Goal: Transaction & Acquisition: Purchase product/service

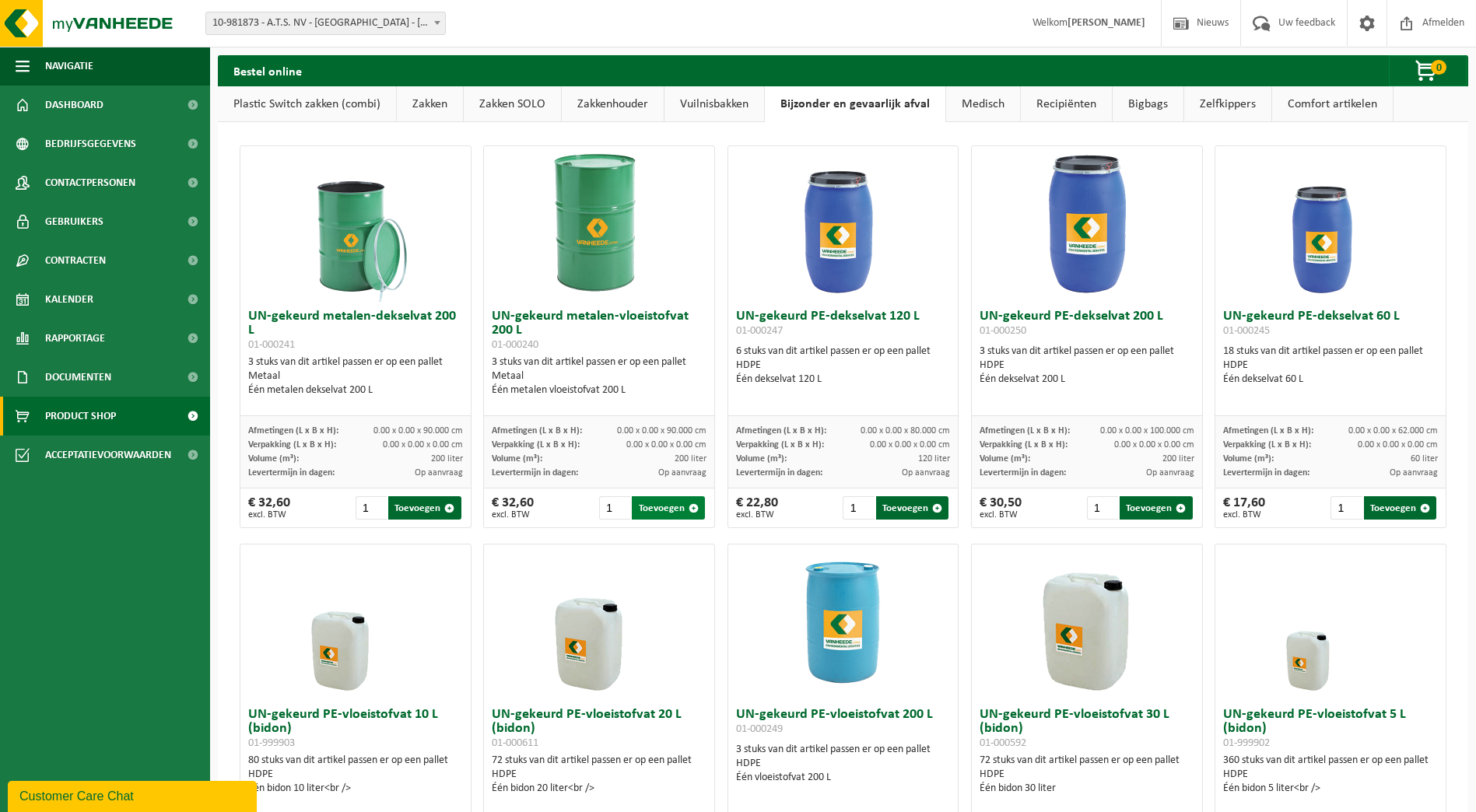
click at [651, 509] on button "Toevoegen" at bounding box center [668, 508] width 73 height 23
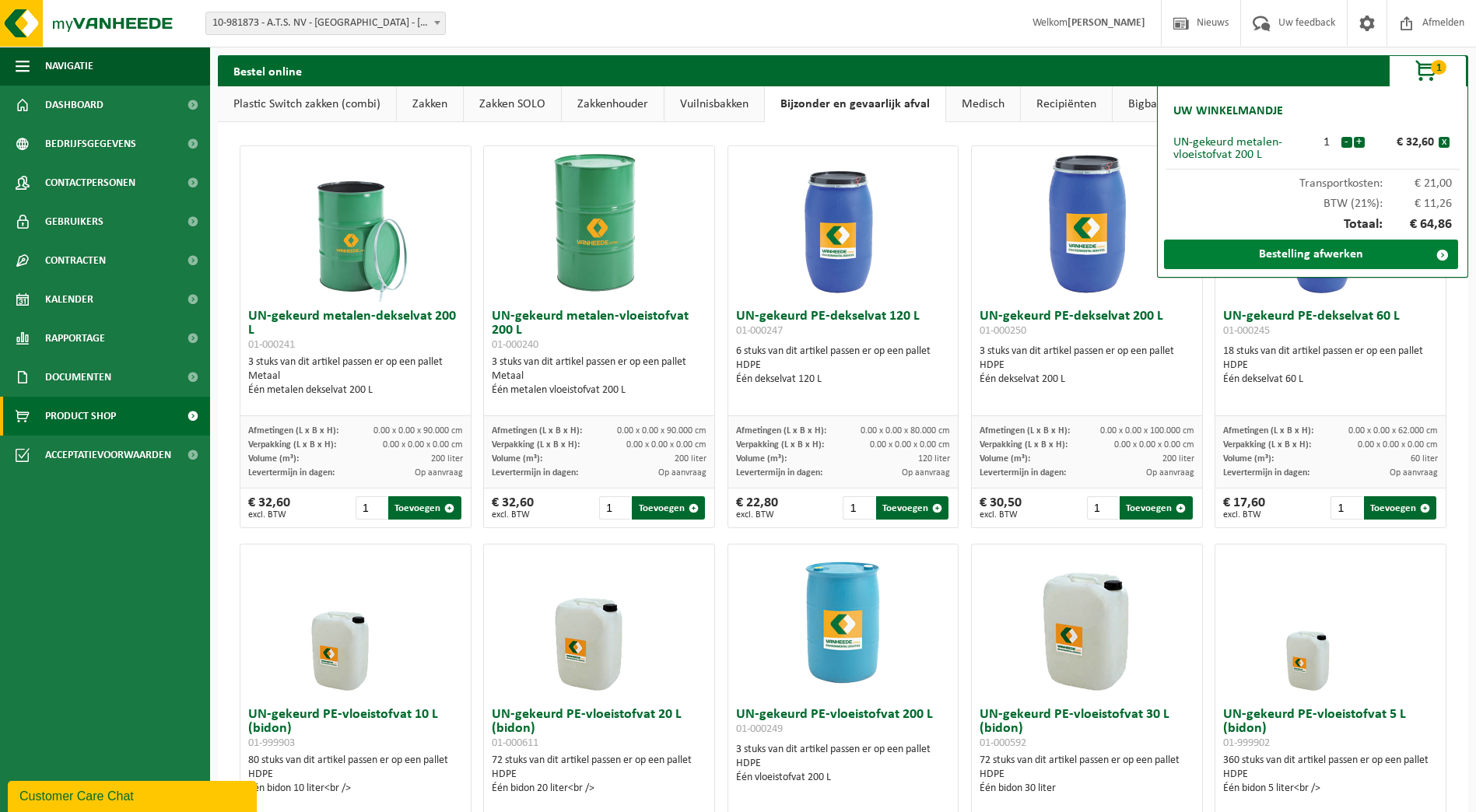
click at [1306, 260] on link "Bestelling afwerken" at bounding box center [1311, 255] width 294 height 30
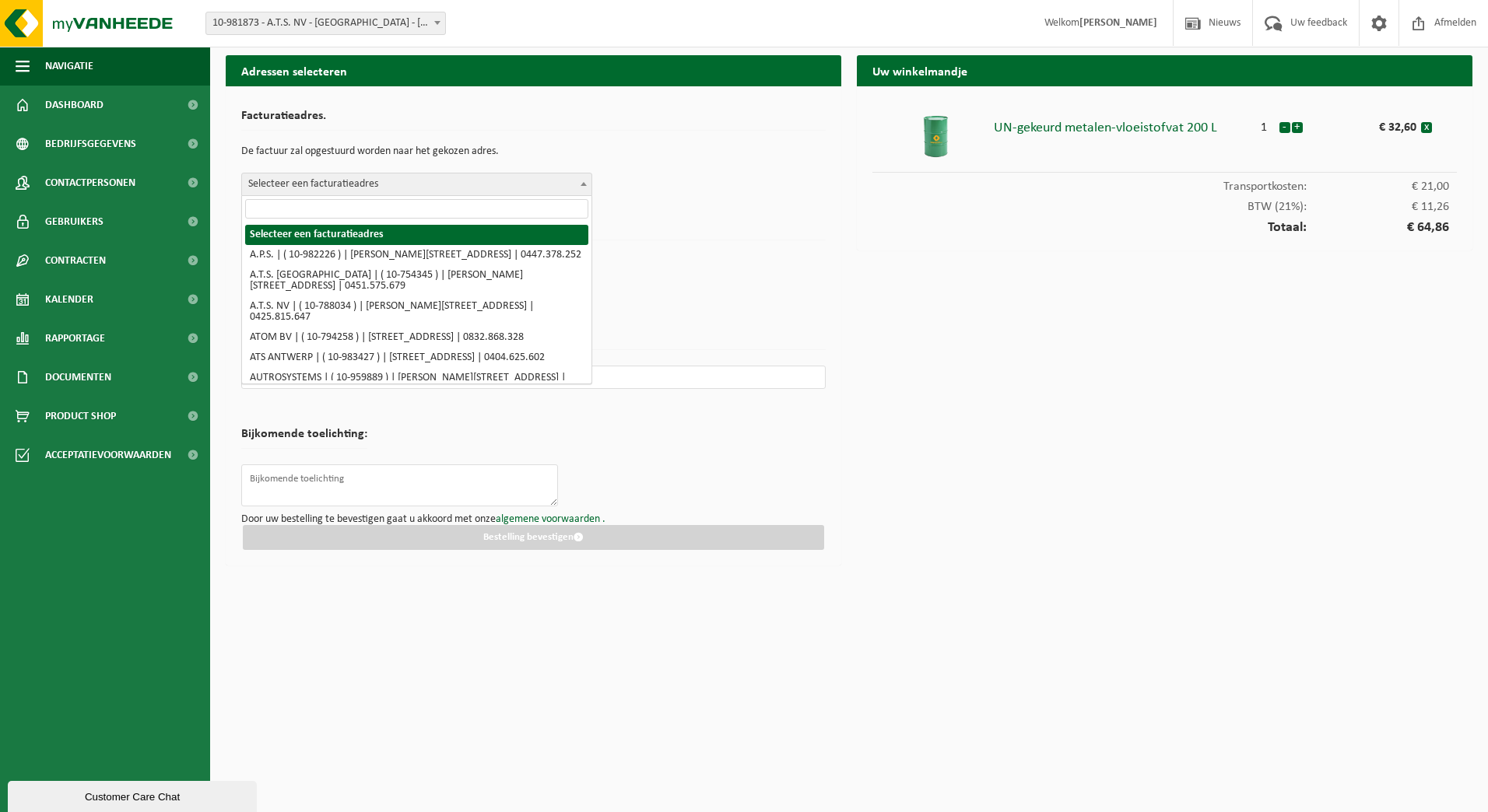
click at [576, 184] on span at bounding box center [583, 183] width 16 height 21
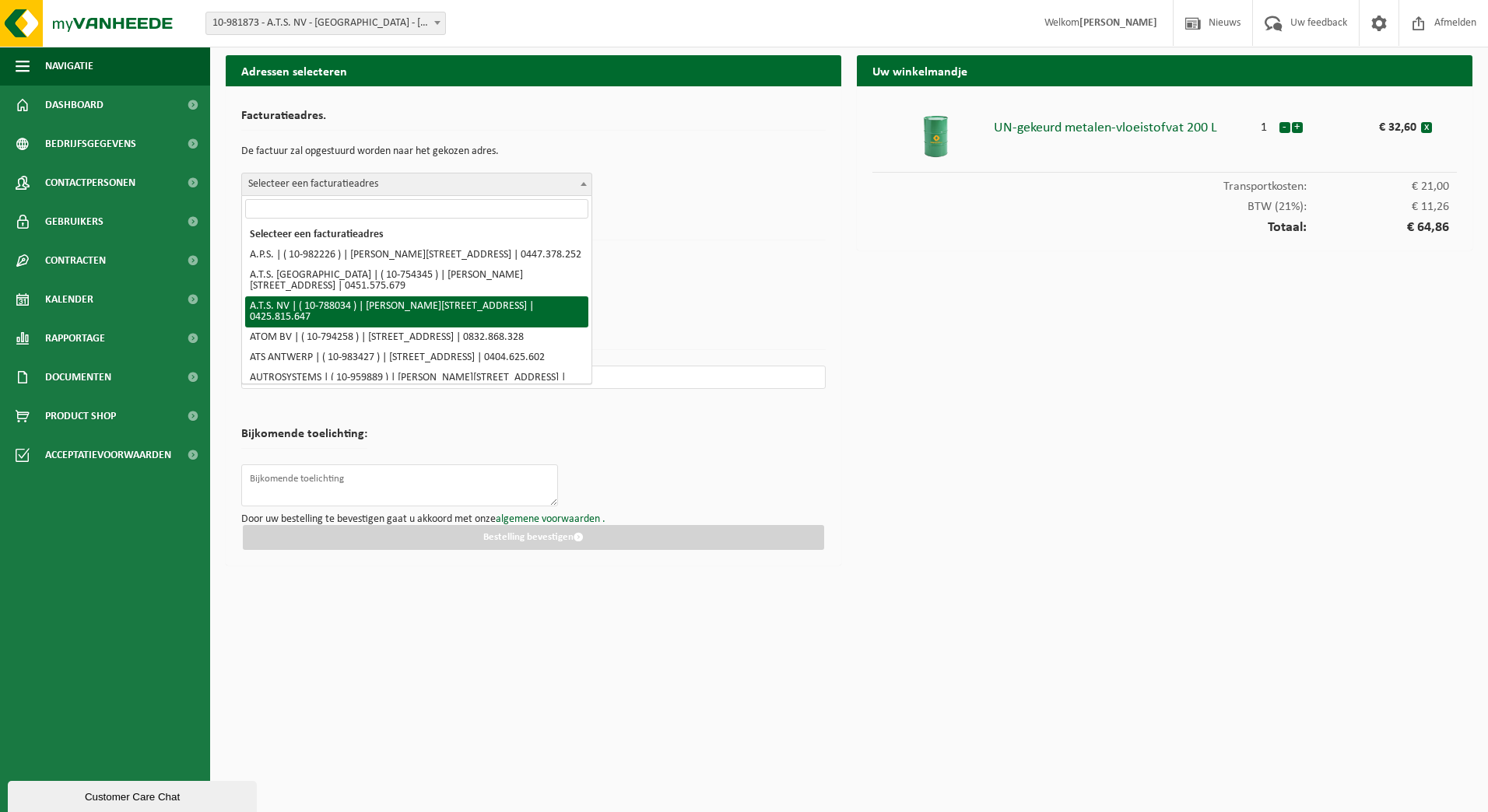
select select "158281"
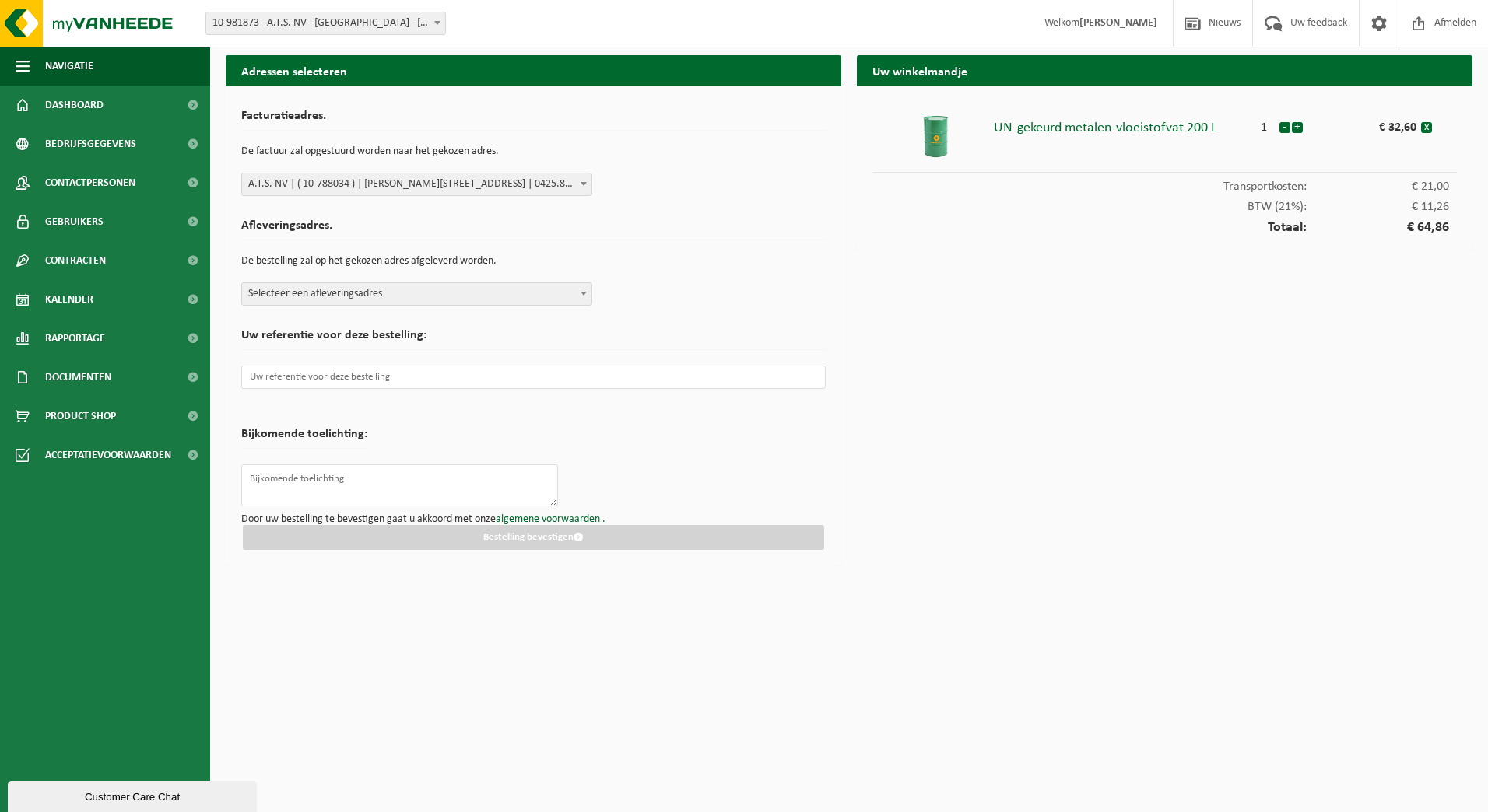
click at [513, 297] on span "Selecteer een afleveringsadres" at bounding box center [417, 293] width 350 height 21
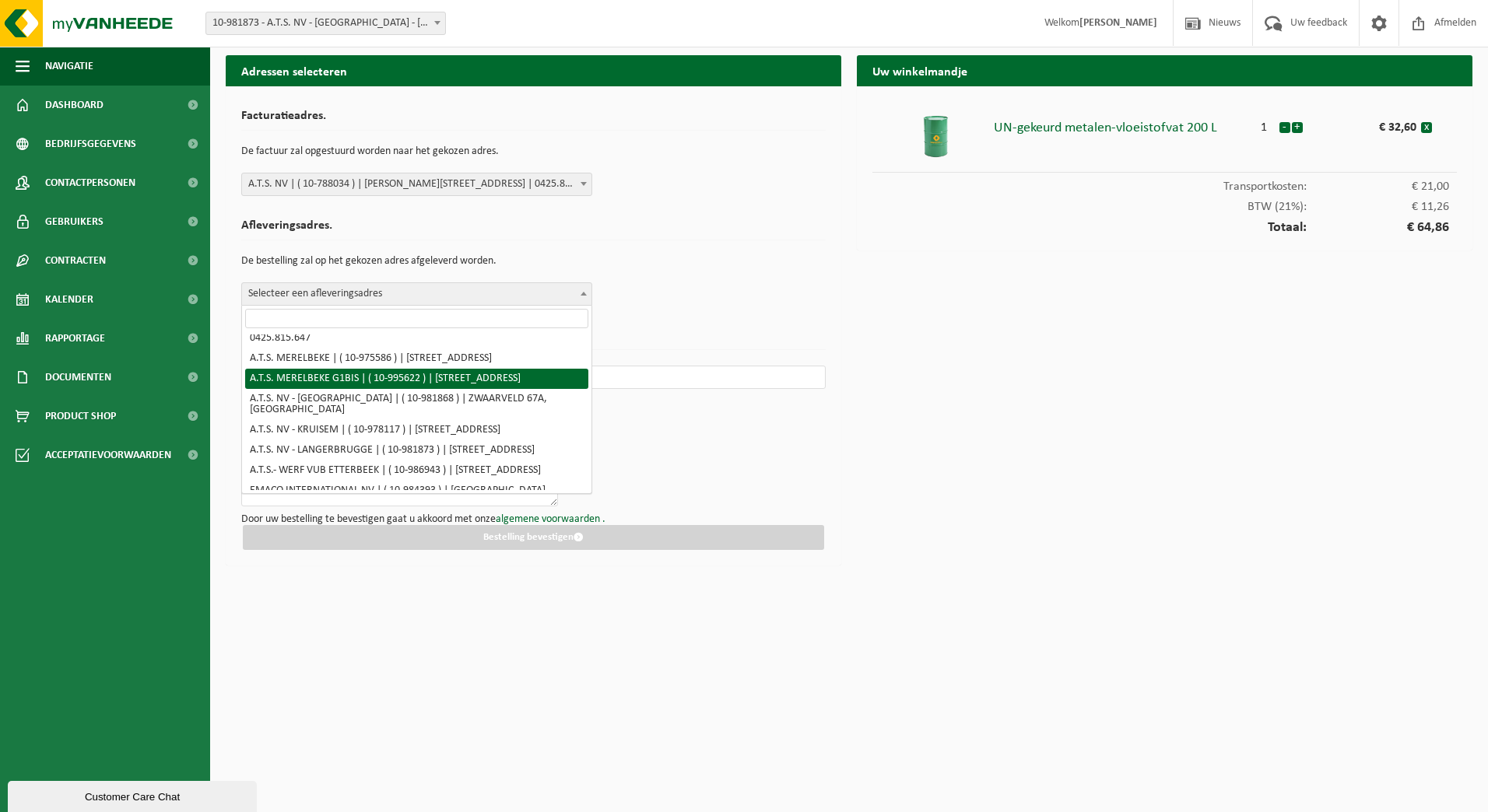
scroll to position [233, 0]
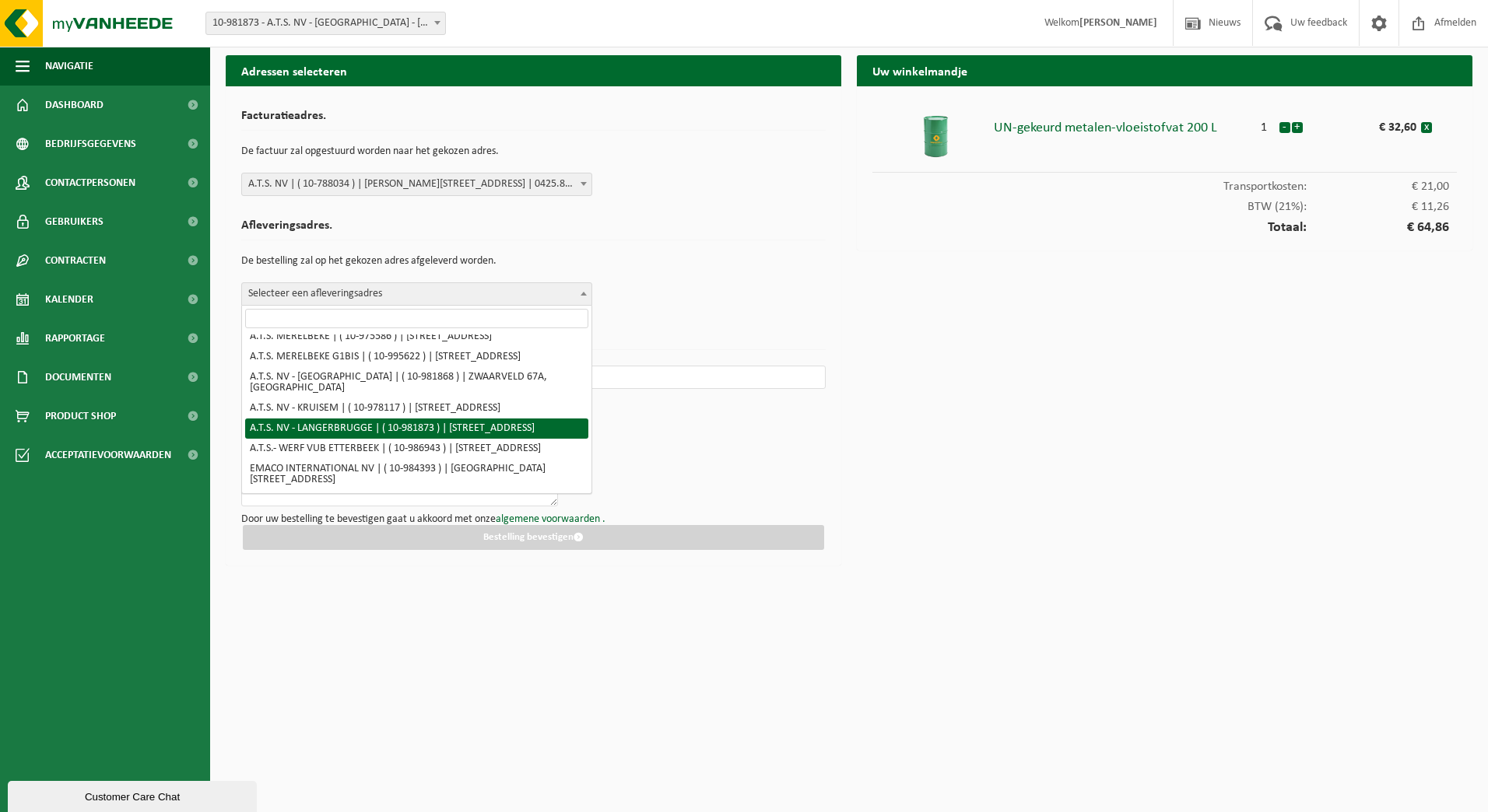
select select "162236"
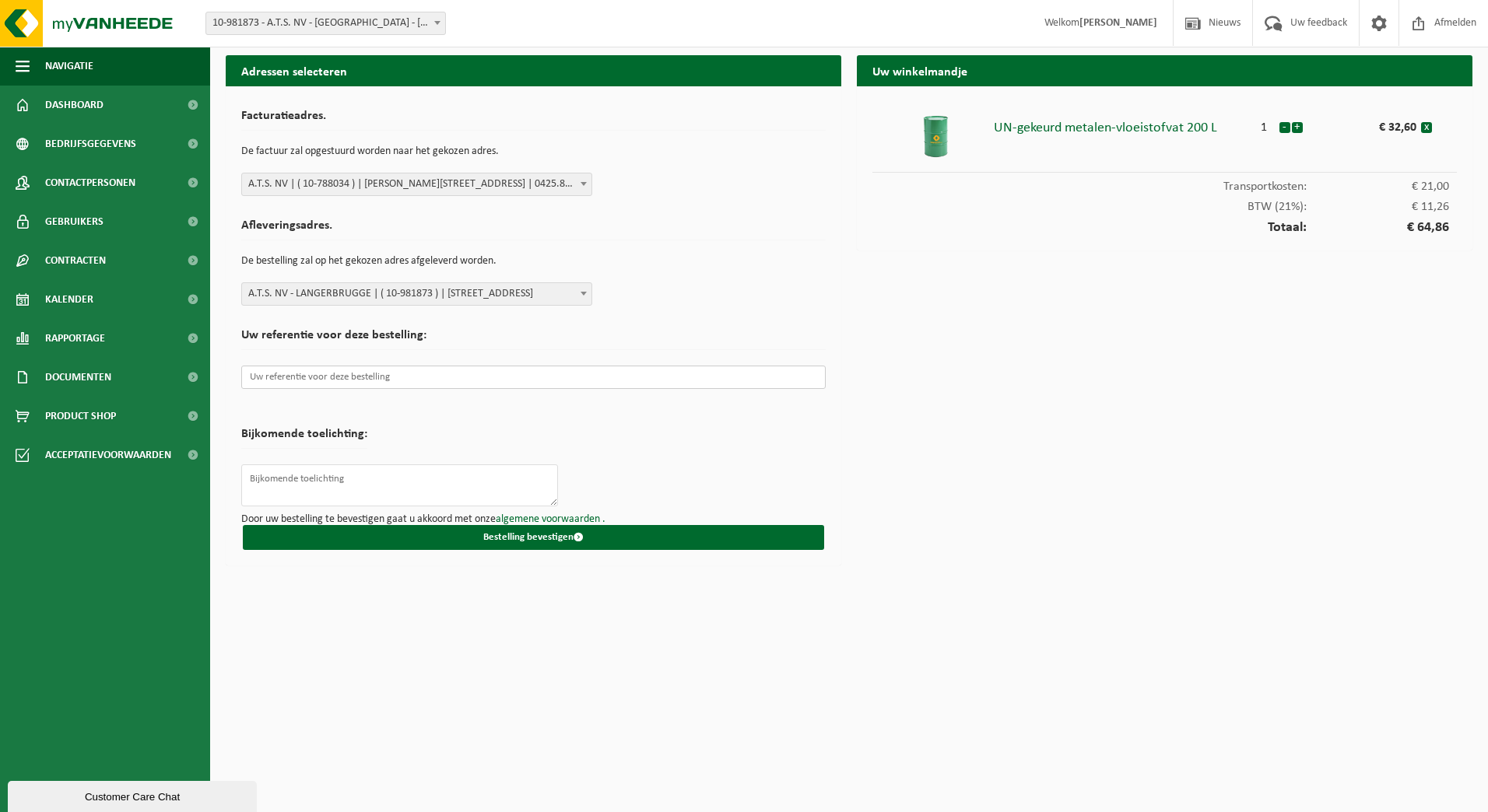
click at [418, 383] on input "text" at bounding box center [534, 378] width 585 height 23
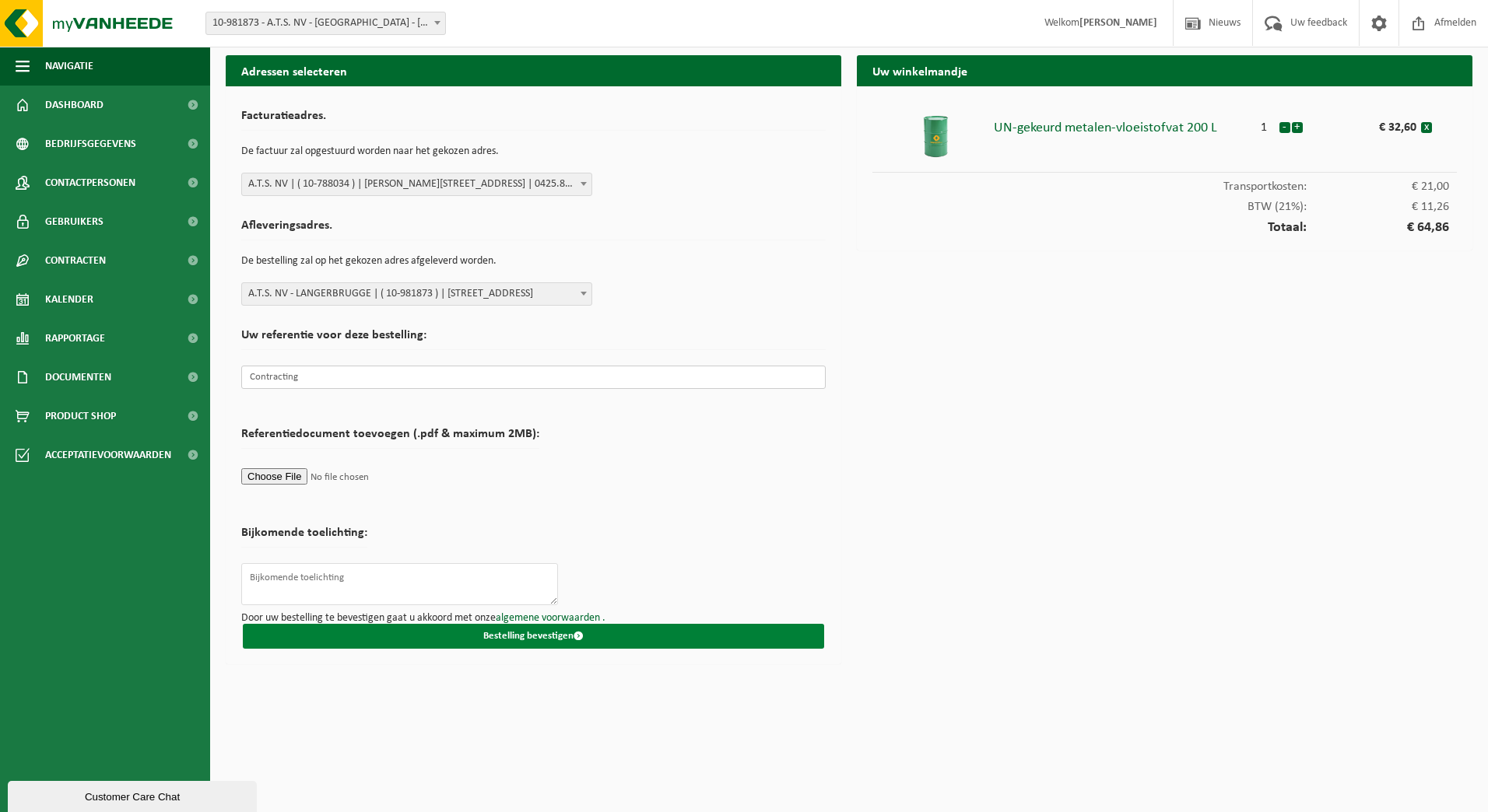
type input "Contracting"
click at [558, 631] on button "Bestelling bevestigen" at bounding box center [533, 636] width 582 height 25
